Goal: Task Accomplishment & Management: Use online tool/utility

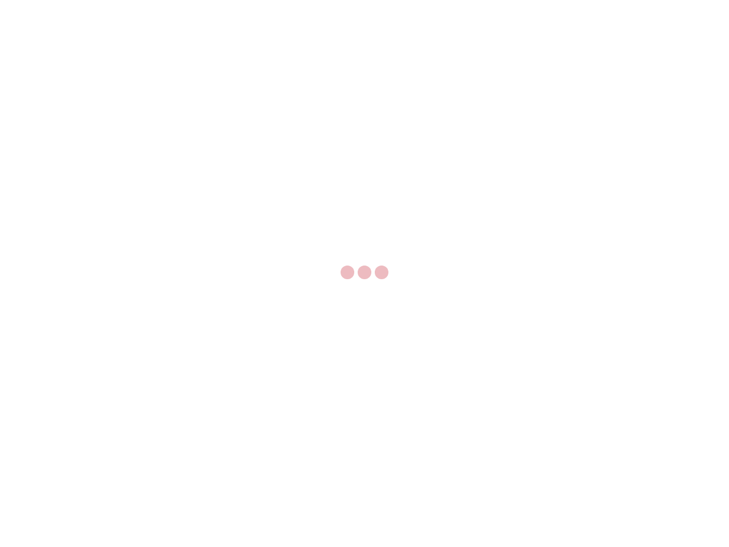
select select "US"
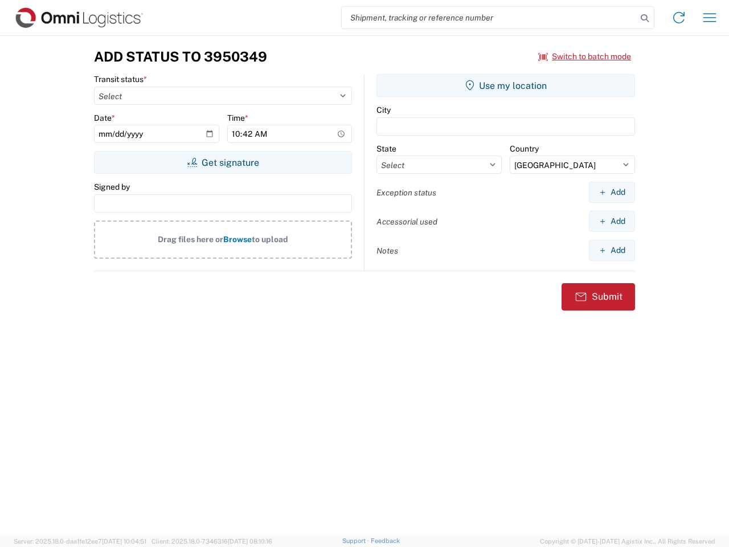
click at [489, 18] on input "search" at bounding box center [489, 18] width 295 height 22
click at [645, 18] on icon at bounding box center [645, 18] width 16 height 16
click at [679, 18] on icon at bounding box center [679, 18] width 18 height 18
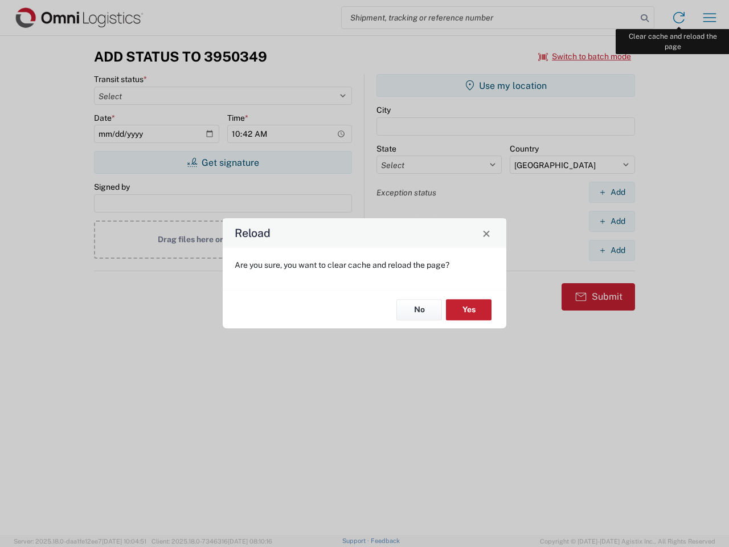
click at [710, 18] on div "Reload Are you sure, you want to clear cache and reload the page? No Yes" at bounding box center [364, 273] width 729 height 547
click at [585, 56] on div "Reload Are you sure, you want to clear cache and reload the page? No Yes" at bounding box center [364, 273] width 729 height 547
click at [223, 162] on div "Reload Are you sure, you want to clear cache and reload the page? No Yes" at bounding box center [364, 273] width 729 height 547
click at [506, 85] on div "Reload Are you sure, you want to clear cache and reload the page? No Yes" at bounding box center [364, 273] width 729 height 547
click at [612, 192] on div "Reload Are you sure, you want to clear cache and reload the page? No Yes" at bounding box center [364, 273] width 729 height 547
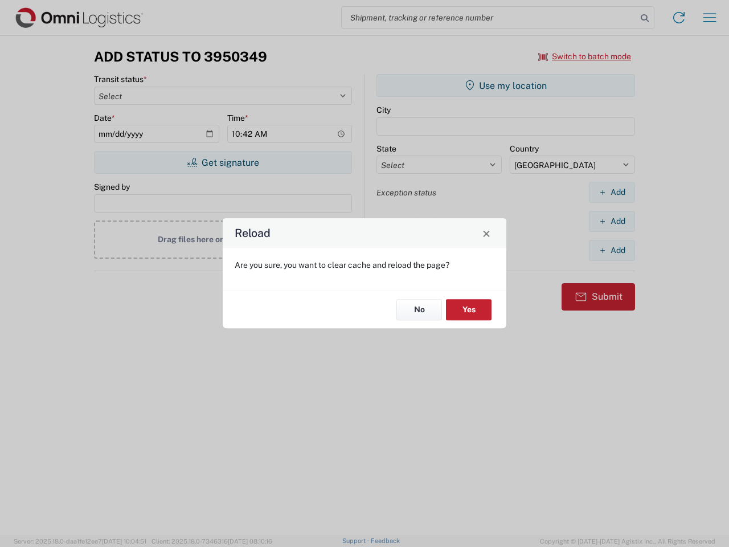
click at [612, 221] on div "Reload Are you sure, you want to clear cache and reload the page? No Yes" at bounding box center [364, 273] width 729 height 547
click at [612, 250] on div "Reload Are you sure, you want to clear cache and reload the page? No Yes" at bounding box center [364, 273] width 729 height 547
